Goal: Task Accomplishment & Management: Manage account settings

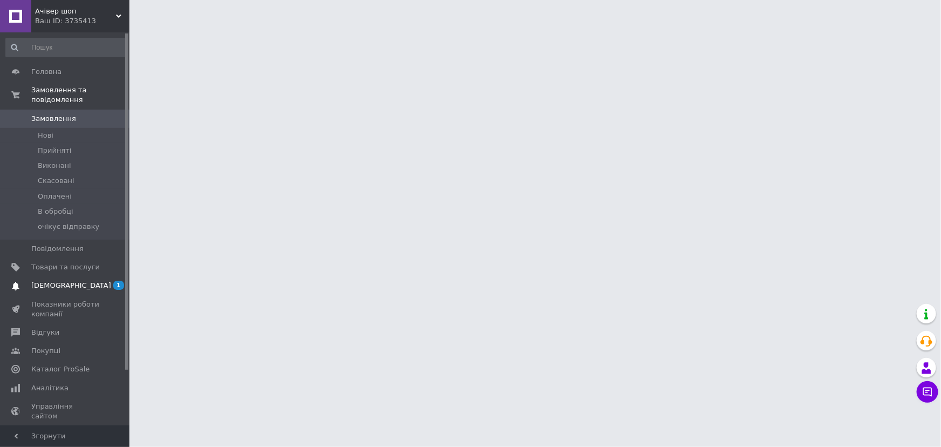
click at [65, 281] on span "[DEMOGRAPHIC_DATA]" at bounding box center [71, 286] width 80 height 10
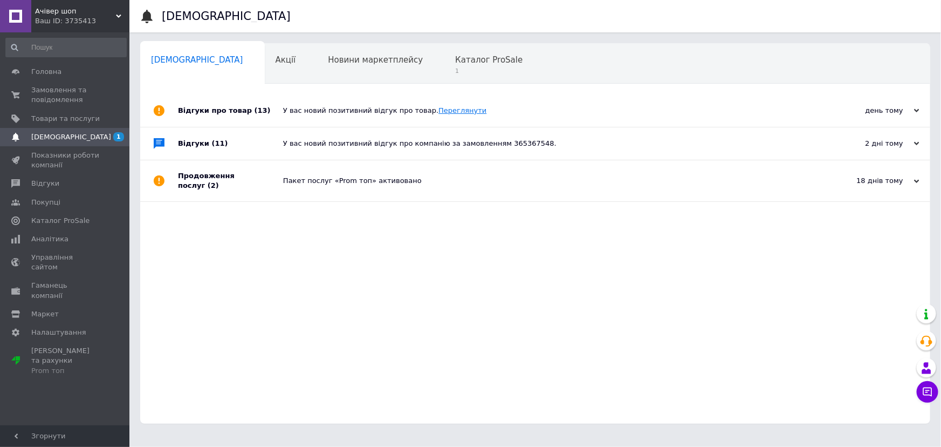
click at [439, 110] on link "Переглянути" at bounding box center [463, 110] width 48 height 8
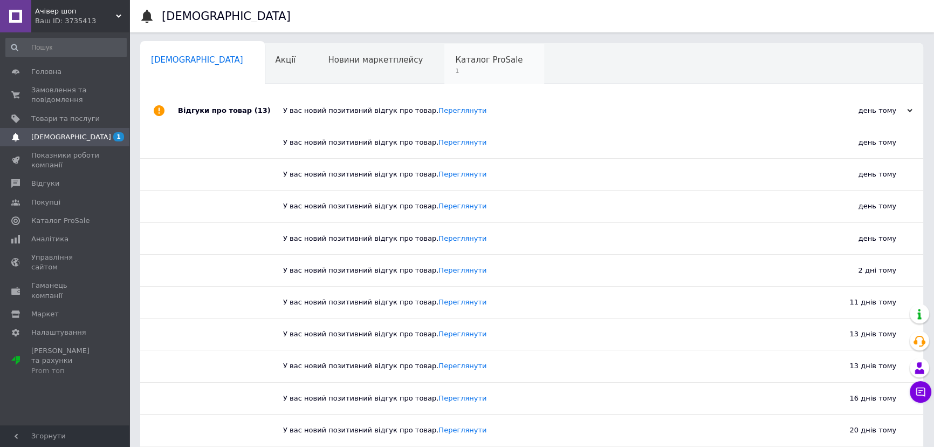
click at [455, 56] on span "Каталог ProSale" at bounding box center [488, 60] width 67 height 10
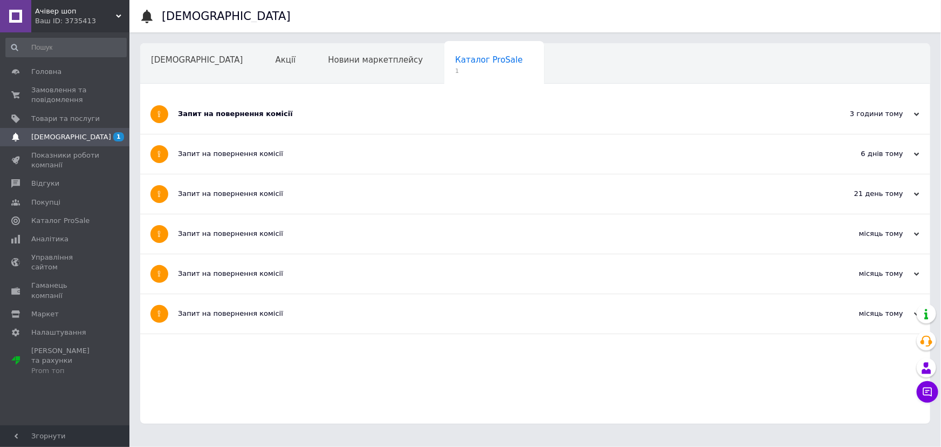
click at [211, 114] on div "Запит на повернення комісії" at bounding box center [495, 114] width 634 height 10
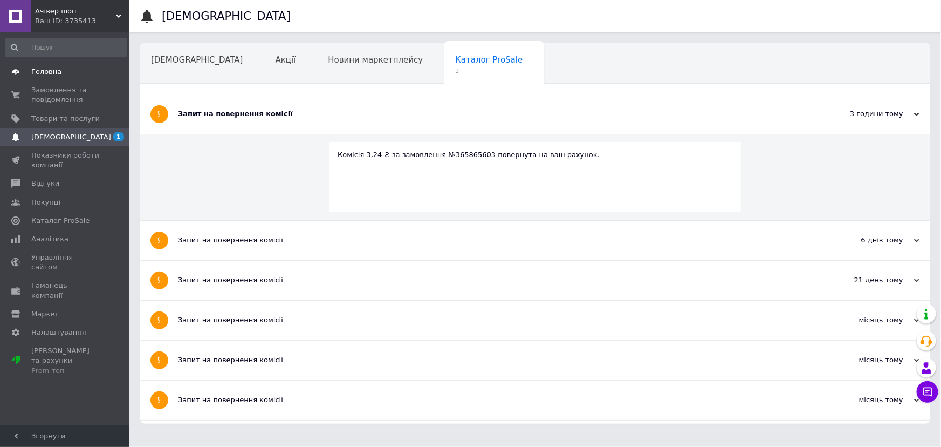
click at [82, 66] on link "Головна" at bounding box center [66, 72] width 132 height 18
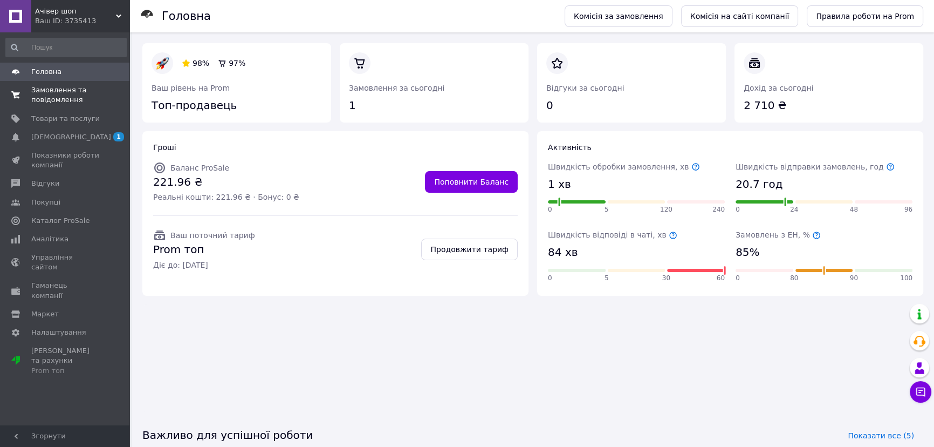
click at [77, 95] on span "Замовлення та повідомлення" at bounding box center [65, 94] width 69 height 19
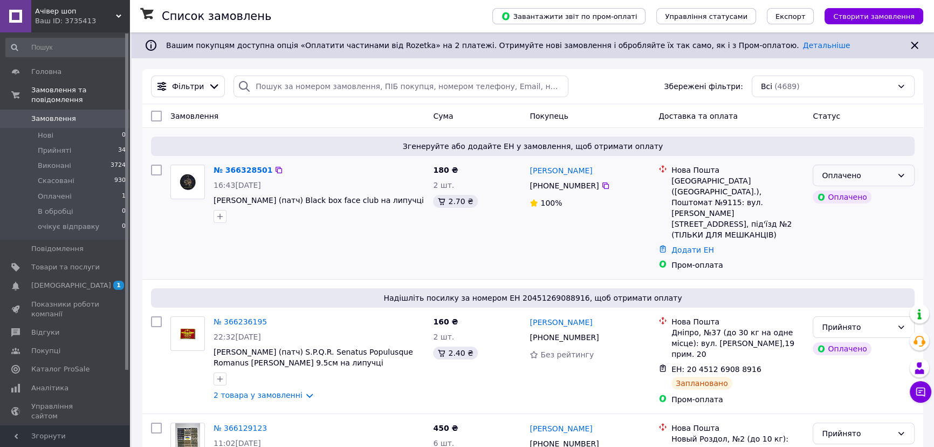
click at [873, 181] on div "Оплачено" at bounding box center [857, 175] width 71 height 12
click at [858, 194] on li "Прийнято" at bounding box center [864, 198] width 101 height 19
